Goal: Check status: Check status

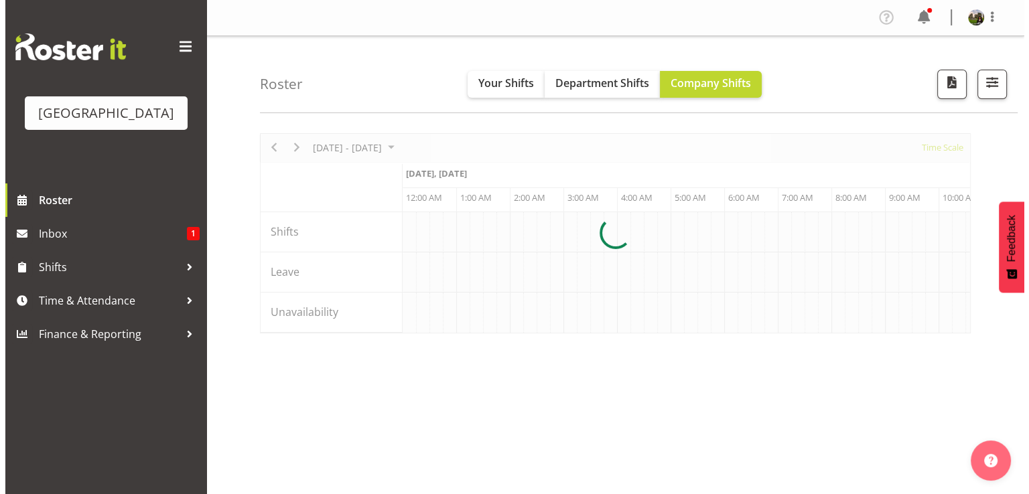
scroll to position [0, 6430]
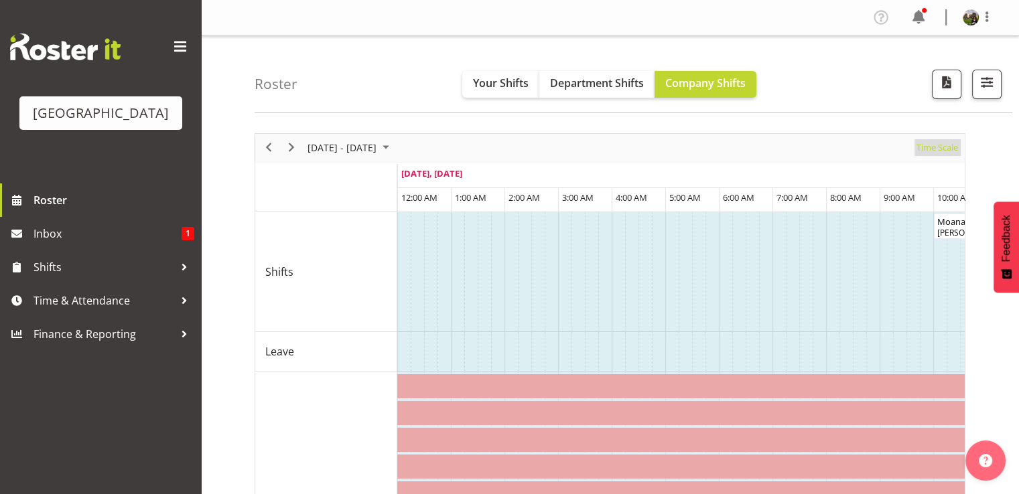
click at [938, 151] on span "Time Scale" at bounding box center [937, 147] width 44 height 17
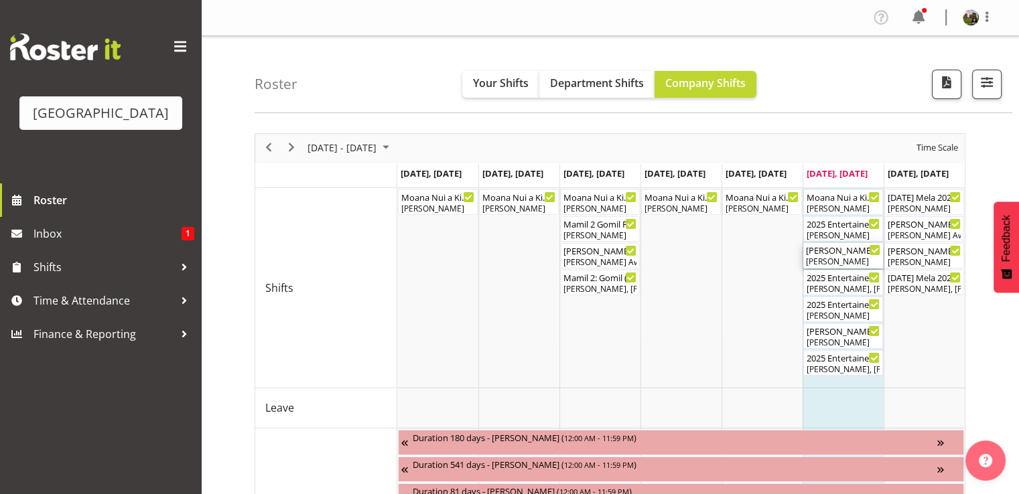
click at [840, 261] on div "[PERSON_NAME]" at bounding box center [843, 262] width 74 height 12
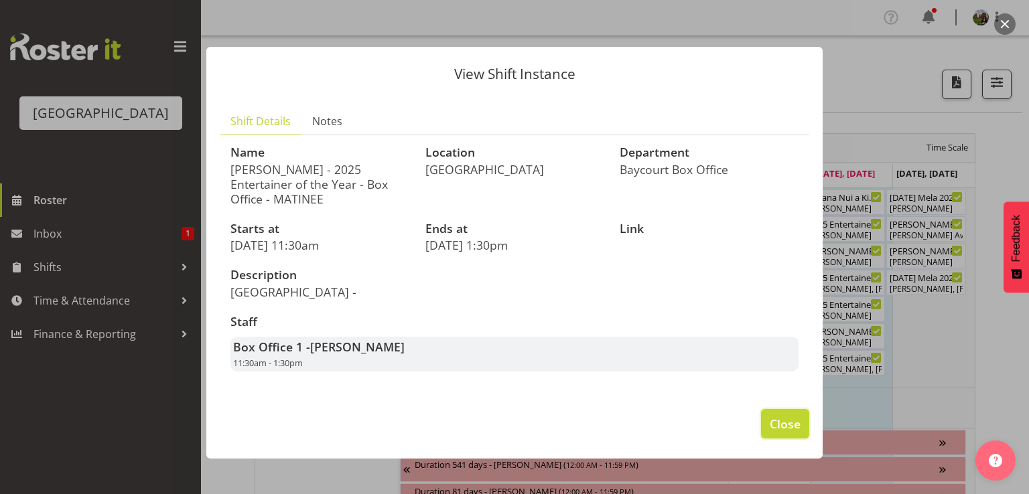
click at [768, 409] on button "Close" at bounding box center [785, 423] width 48 height 29
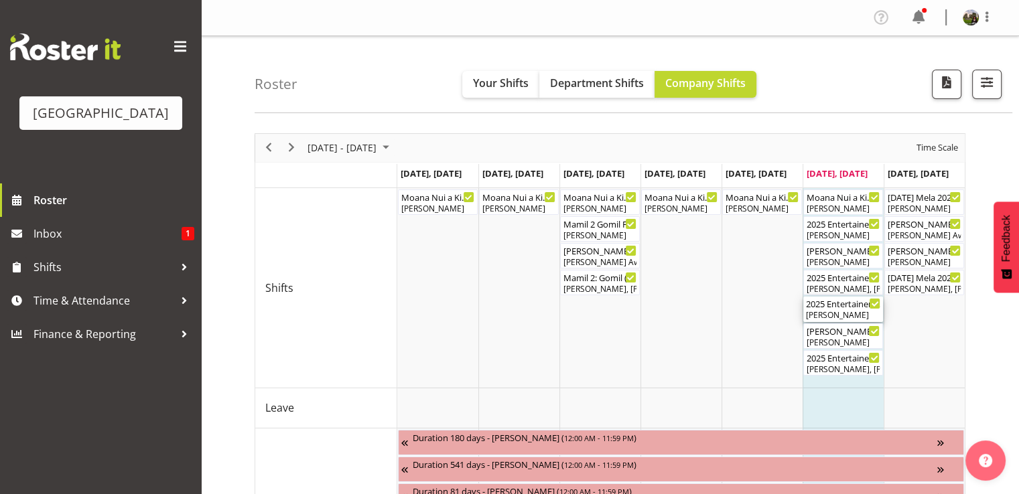
click at [825, 305] on div "2025 Entertainer of the Year FOHM shift - EVENING ( 05:00 PM - 11:45 PM )" at bounding box center [843, 303] width 74 height 13
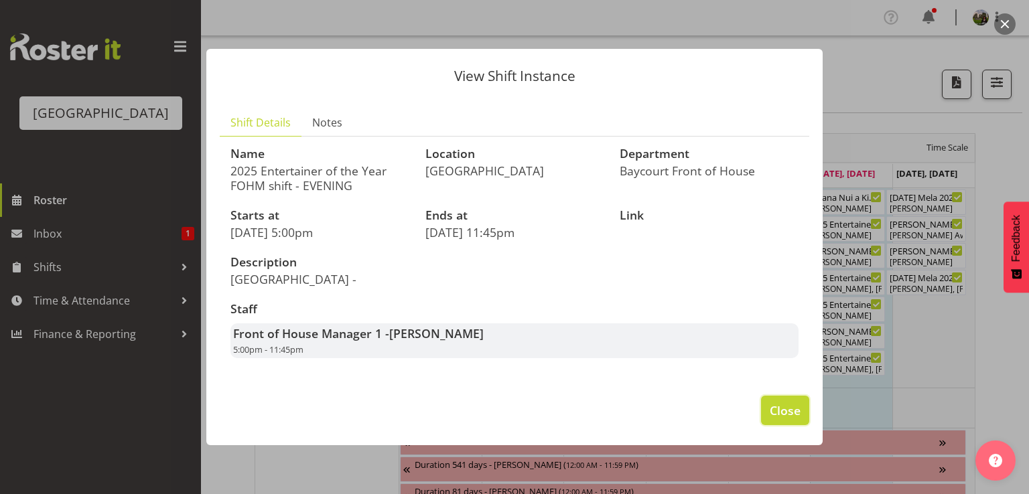
click at [786, 413] on span "Close" at bounding box center [785, 410] width 31 height 17
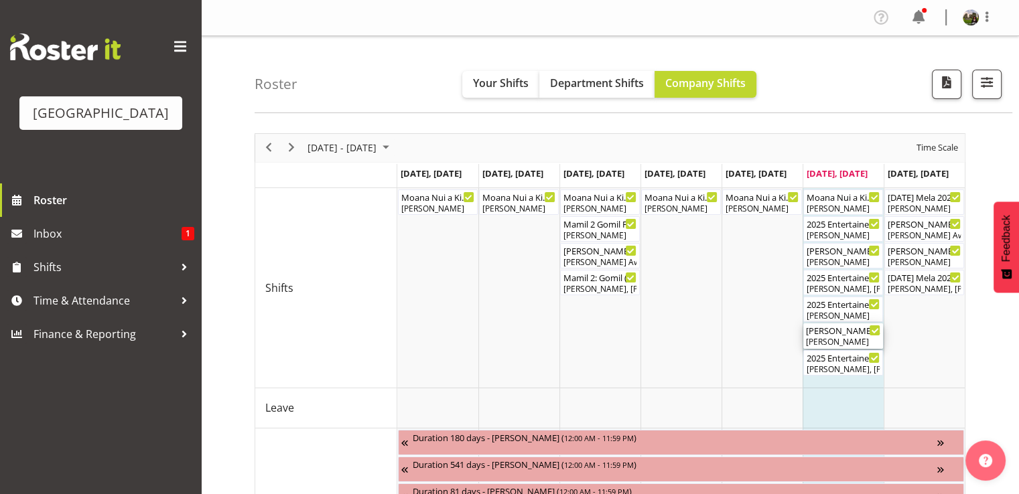
click at [825, 336] on div "[PERSON_NAME]" at bounding box center [843, 342] width 74 height 12
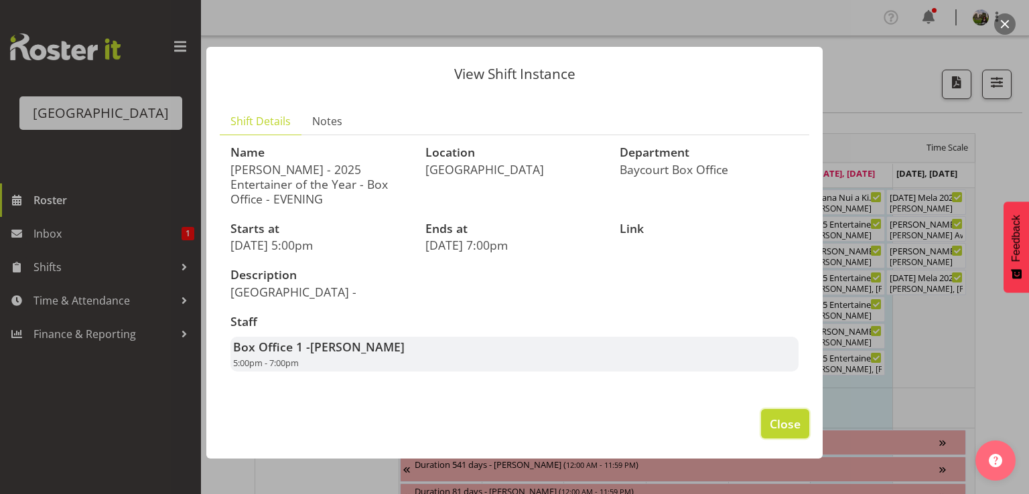
click at [772, 415] on span "Close" at bounding box center [785, 423] width 31 height 17
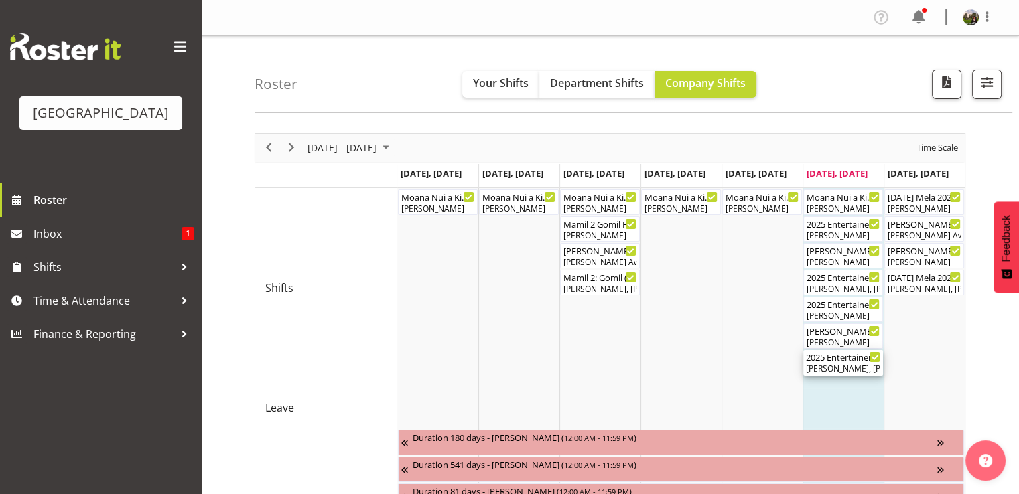
click at [829, 365] on div "[PERSON_NAME], [PERSON_NAME], [PERSON_NAME], [PERSON_NAME], [PERSON_NAME], [PER…" at bounding box center [843, 369] width 74 height 12
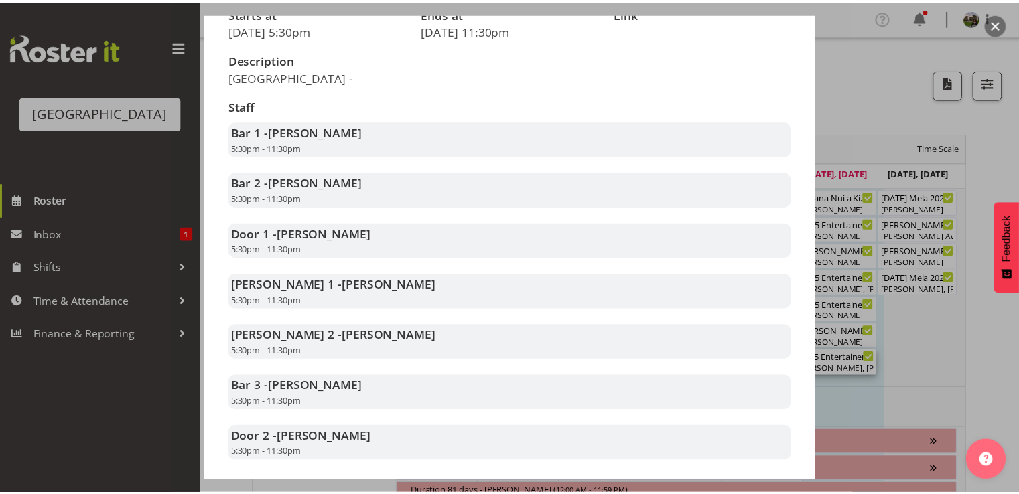
scroll to position [268, 0]
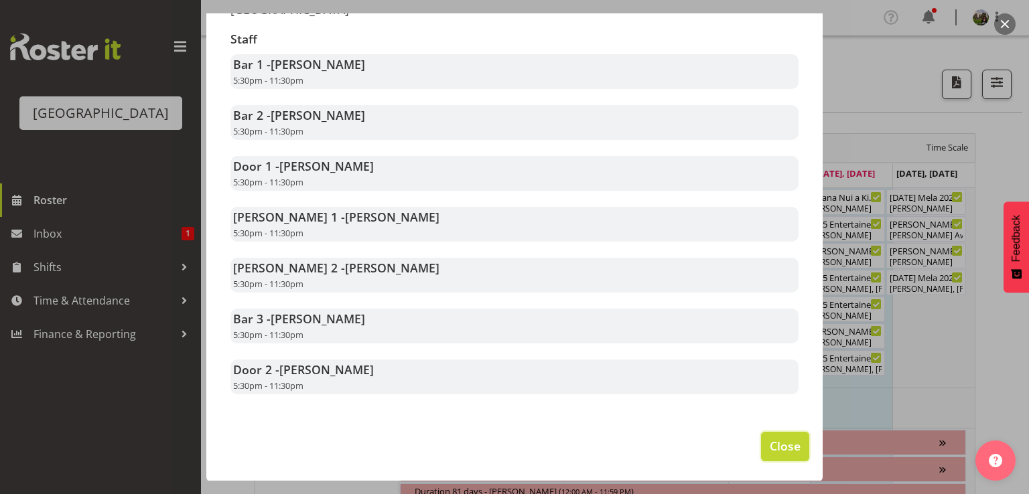
click at [770, 440] on span "Close" at bounding box center [785, 445] width 31 height 17
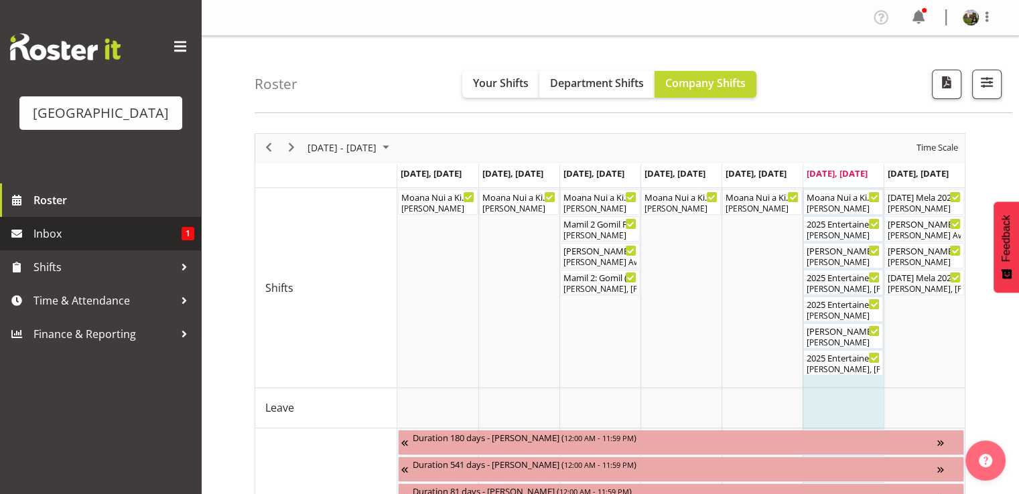
click at [88, 244] on span "Inbox" at bounding box center [107, 234] width 148 height 20
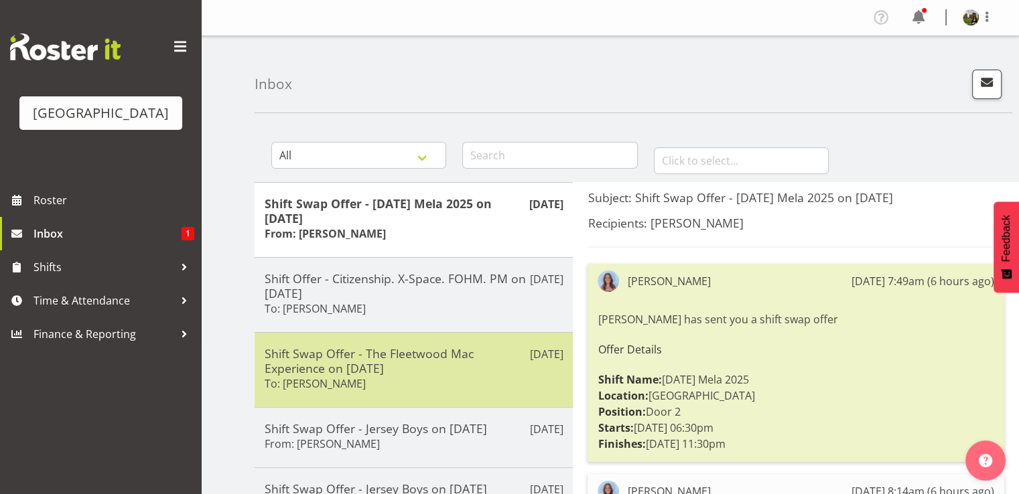
scroll to position [67, 0]
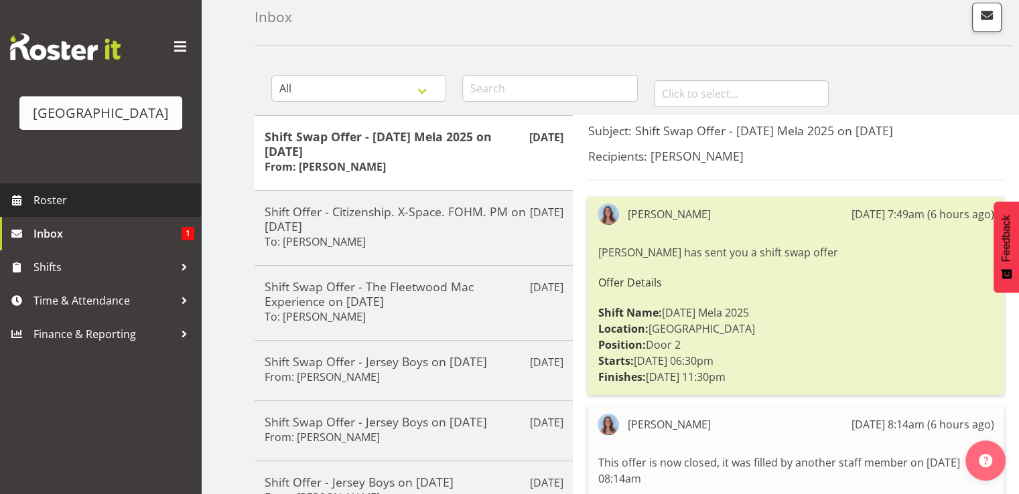
click at [48, 210] on span "Roster" at bounding box center [113, 200] width 161 height 20
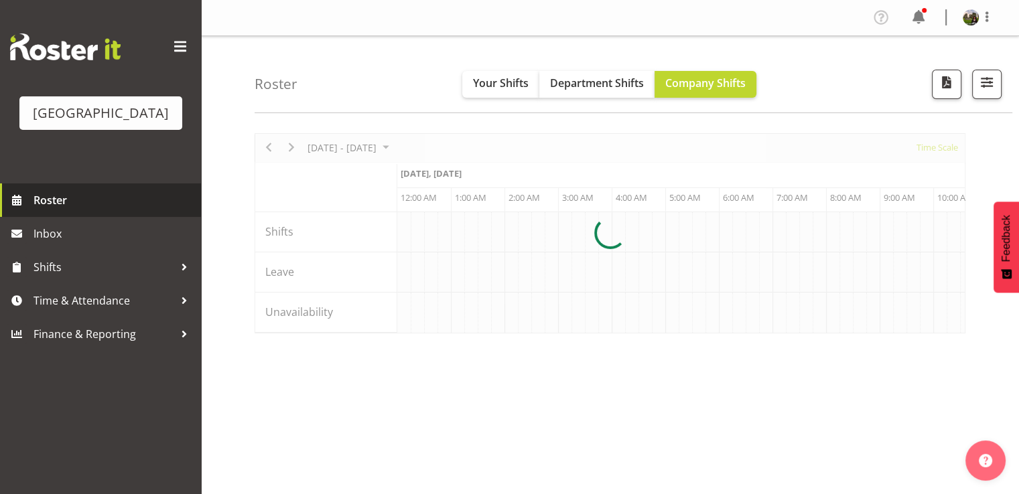
scroll to position [0, 6430]
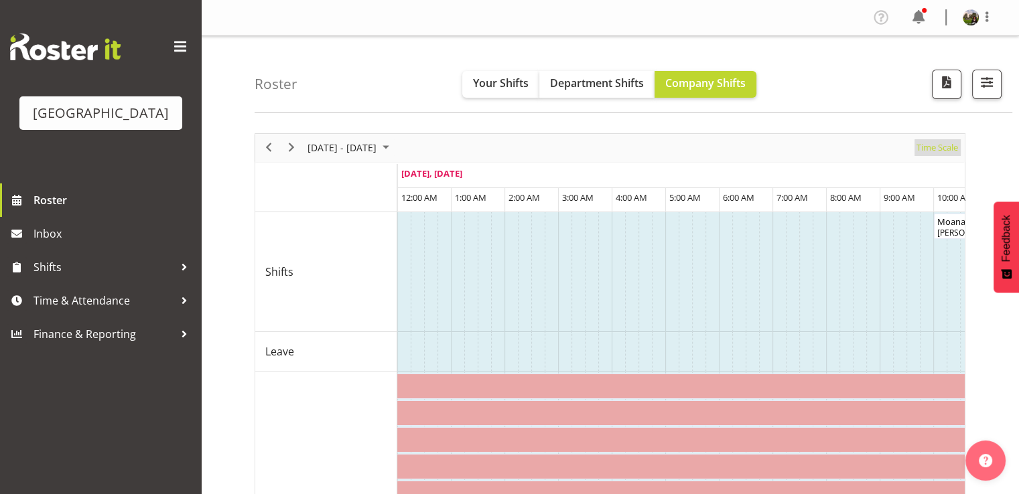
click at [929, 148] on span "Time Scale" at bounding box center [937, 147] width 44 height 17
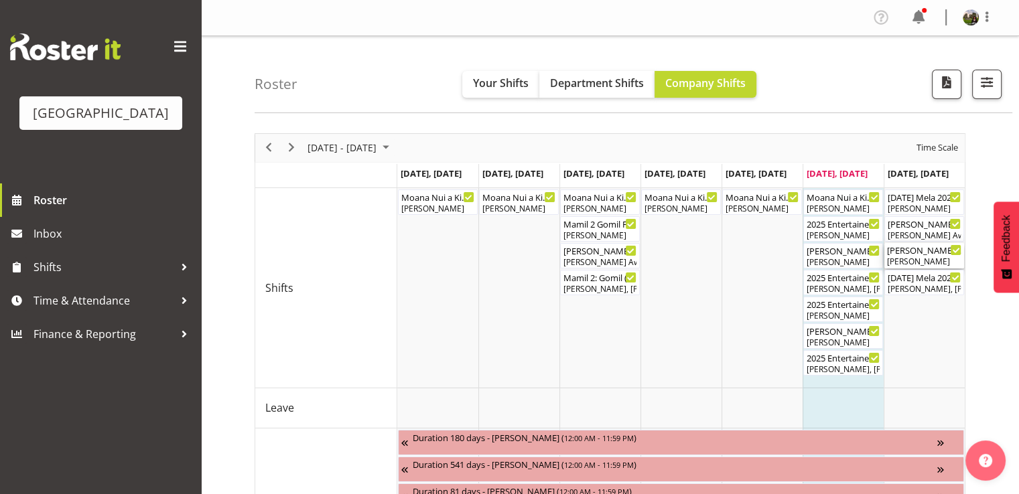
click at [920, 251] on div "[PERSON_NAME] ( 06:00 PM - 08:00 PM )" at bounding box center [924, 249] width 74 height 13
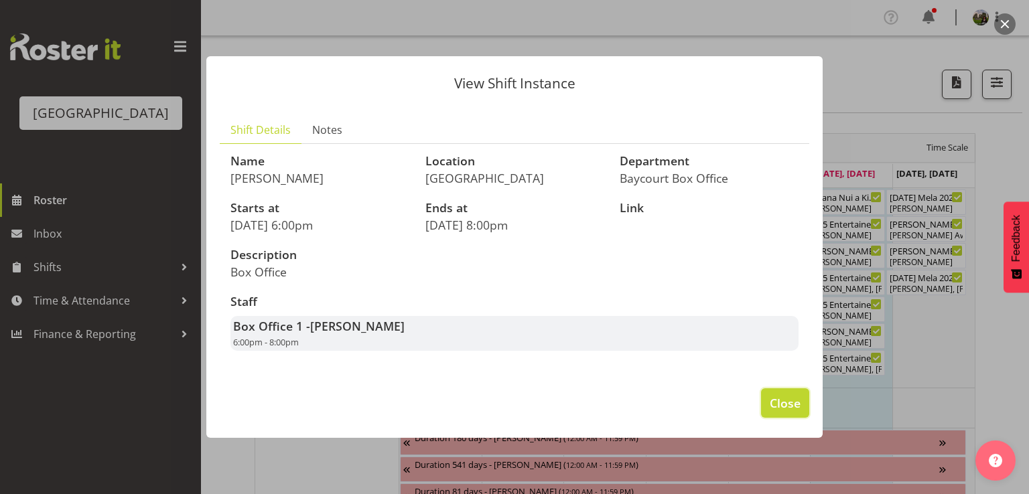
click at [777, 411] on span "Close" at bounding box center [785, 402] width 31 height 17
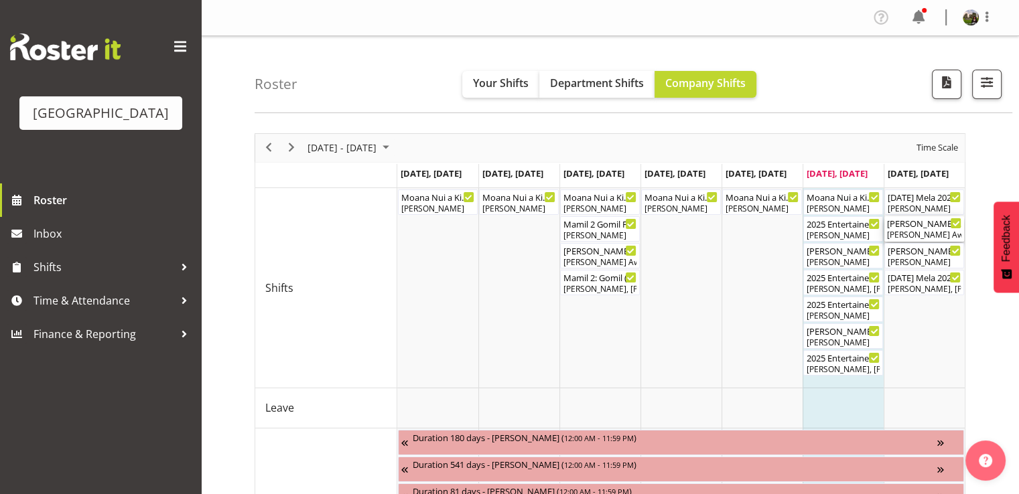
click at [913, 230] on div "[PERSON_NAME] Awhina [PERSON_NAME]" at bounding box center [924, 235] width 74 height 12
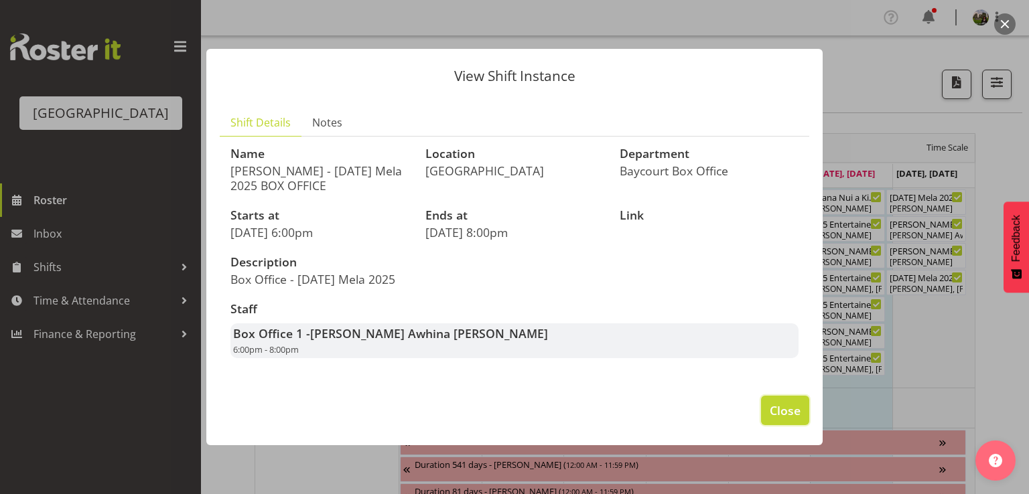
click at [791, 413] on span "Close" at bounding box center [785, 410] width 31 height 17
